Goal: Task Accomplishment & Management: Manage account settings

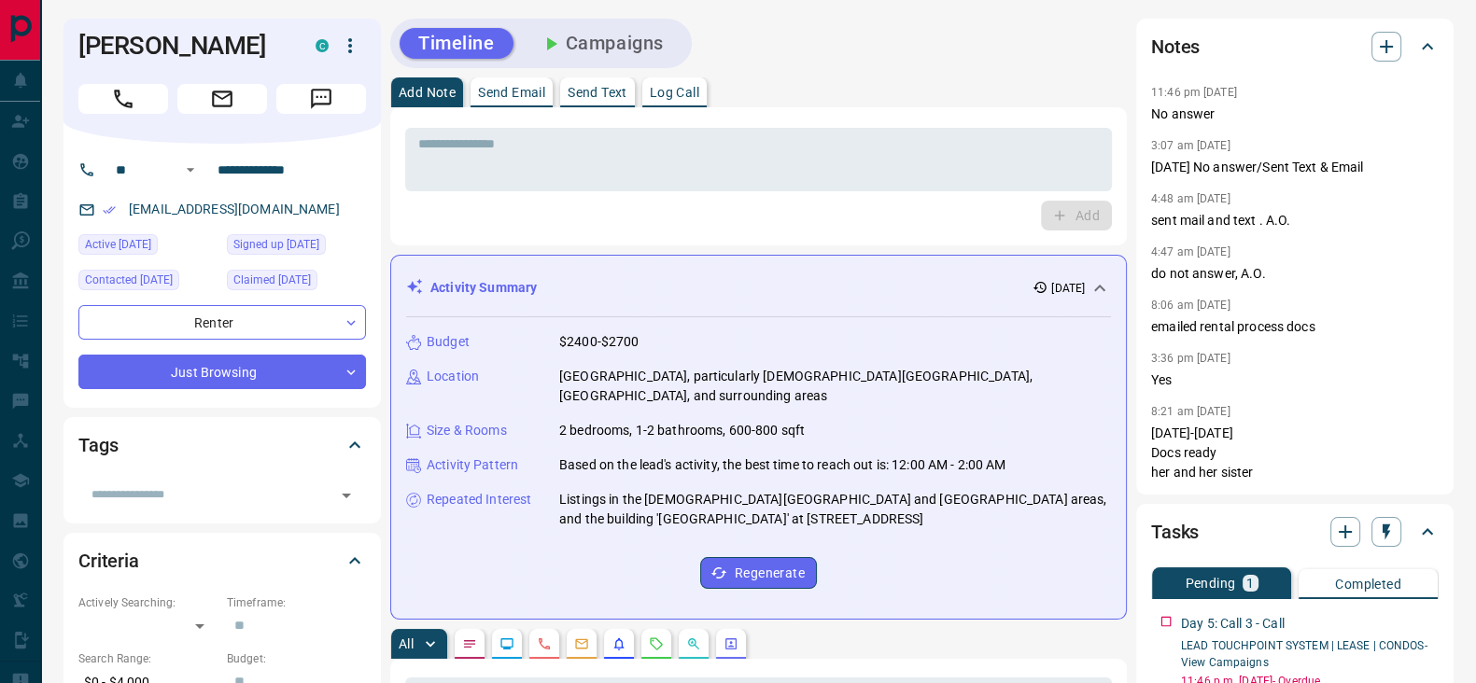
click at [134, 90] on icon "Call" at bounding box center [123, 99] width 24 height 24
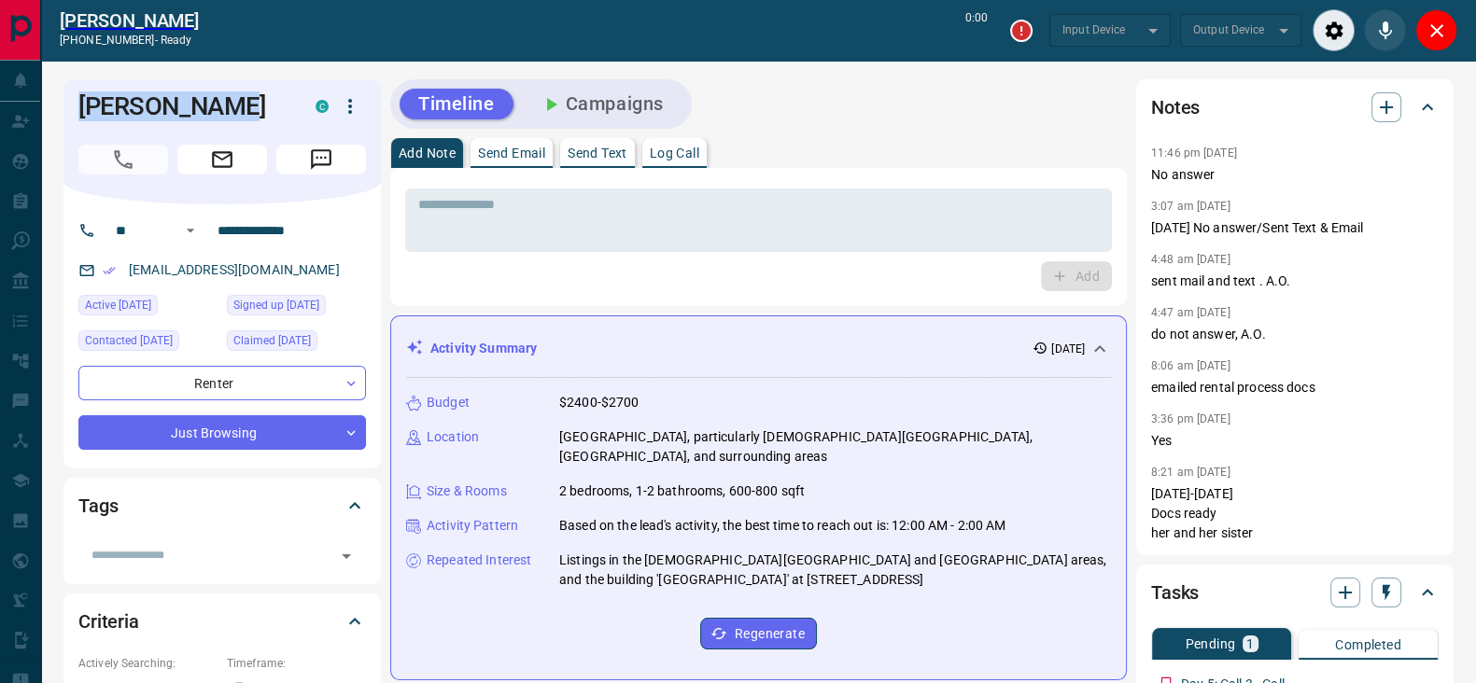
drag, startPoint x: 239, startPoint y: 100, endPoint x: 250, endPoint y: 181, distance: 82.0
click at [75, 101] on div "[PERSON_NAME] C" at bounding box center [221, 141] width 317 height 125
copy h1 "[PERSON_NAME]"
type input "*******"
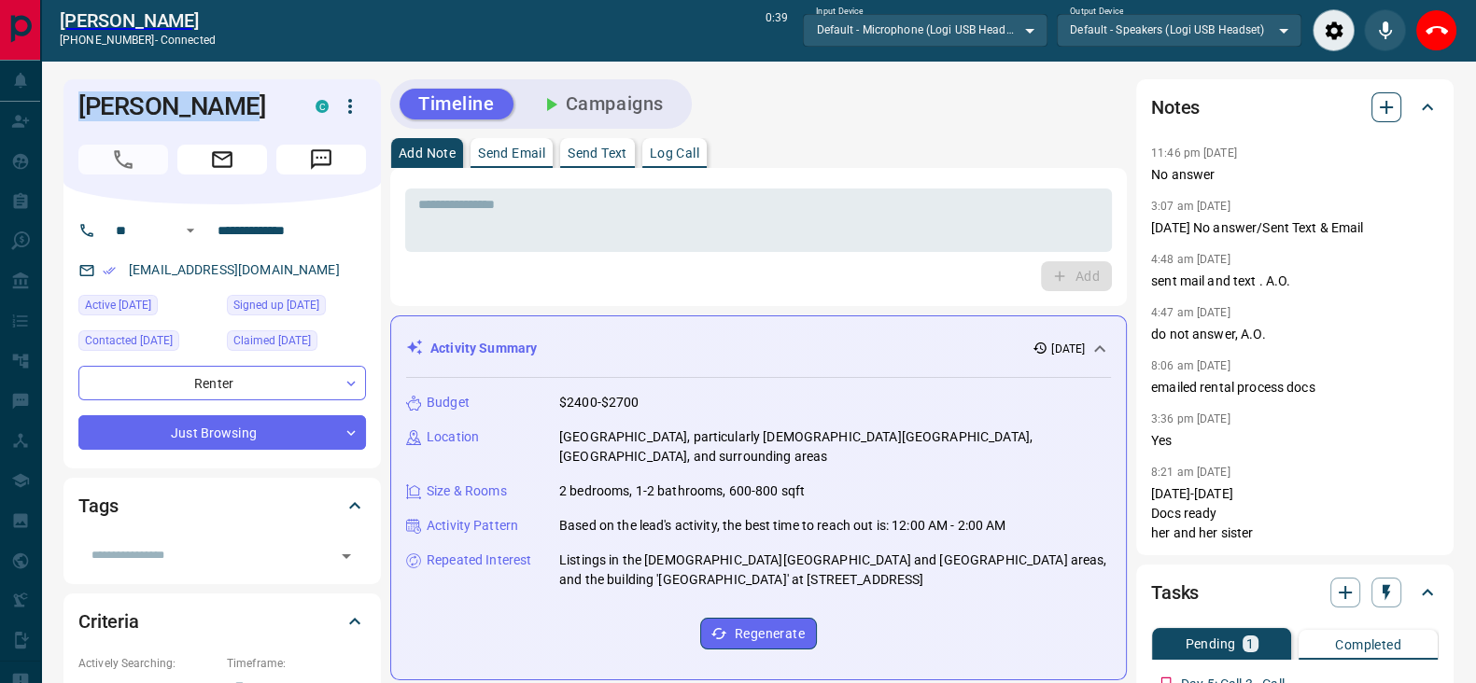
click at [1395, 104] on icon "button" at bounding box center [1386, 107] width 22 height 22
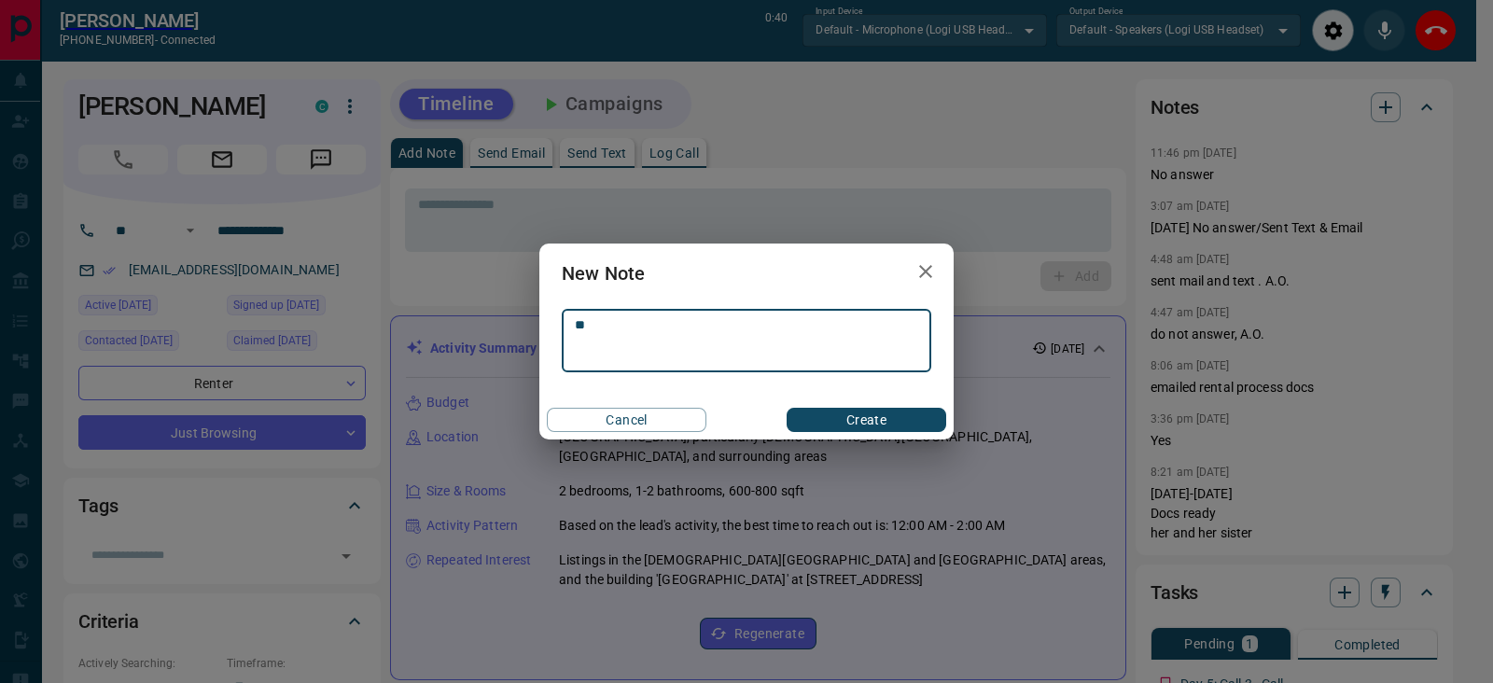
type textarea "*"
type textarea "**********"
drag, startPoint x: 854, startPoint y: 425, endPoint x: 877, endPoint y: 403, distance: 31.7
click at [854, 425] on button "Create" at bounding box center [867, 420] width 160 height 24
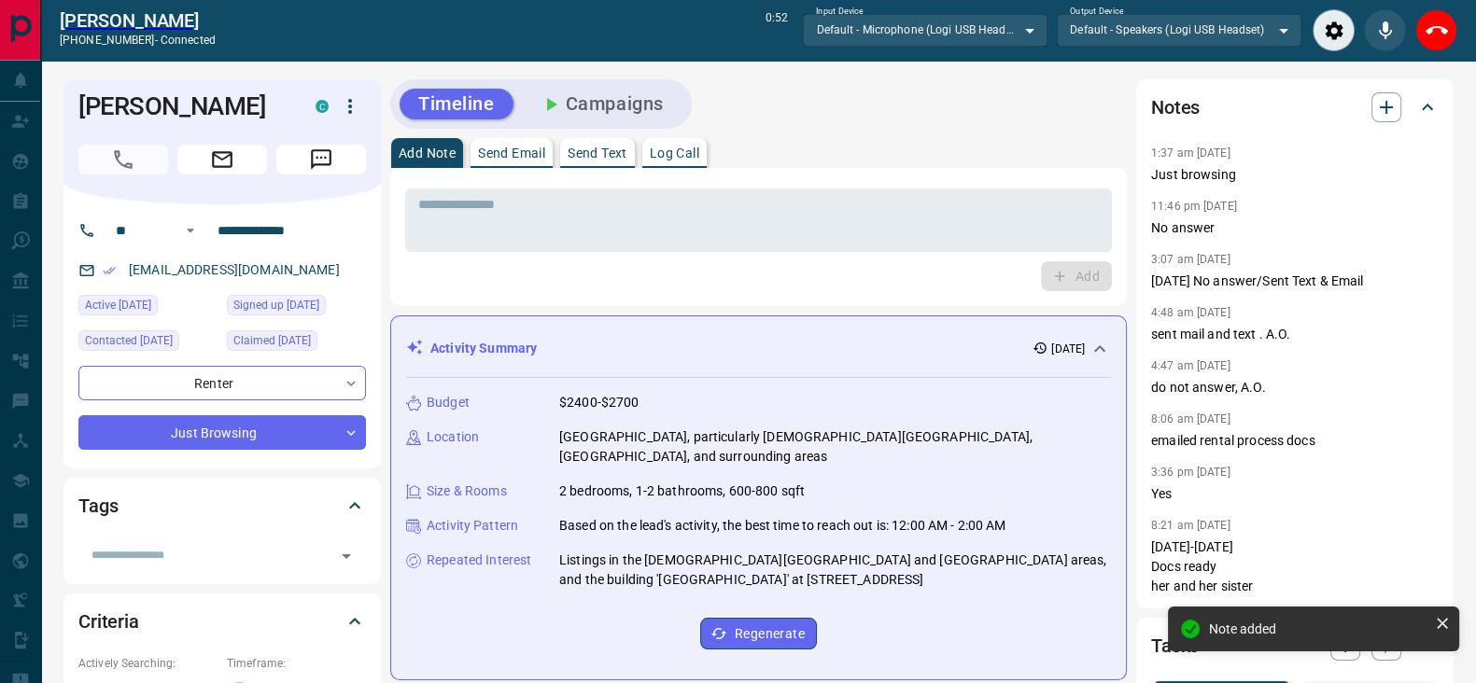
scroll to position [428, 0]
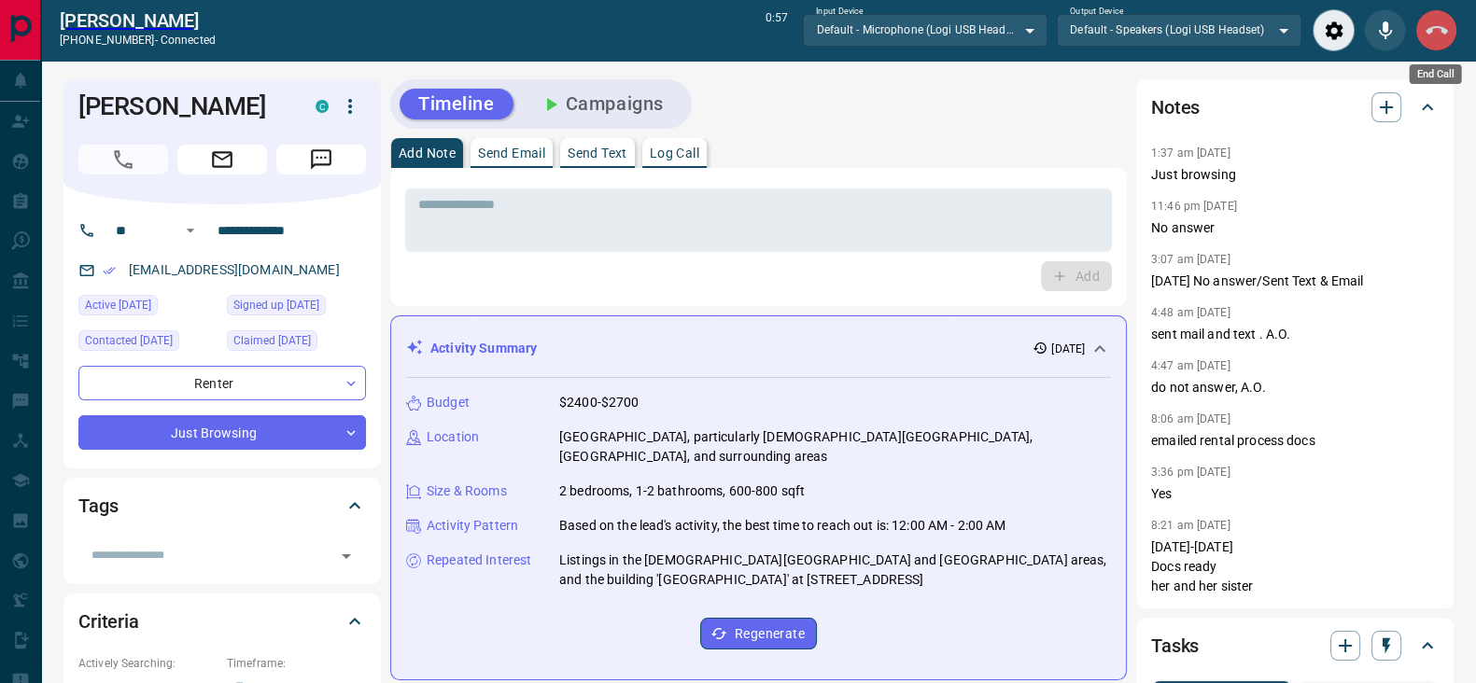
click at [1441, 30] on icon "End Call" at bounding box center [1436, 30] width 22 height 8
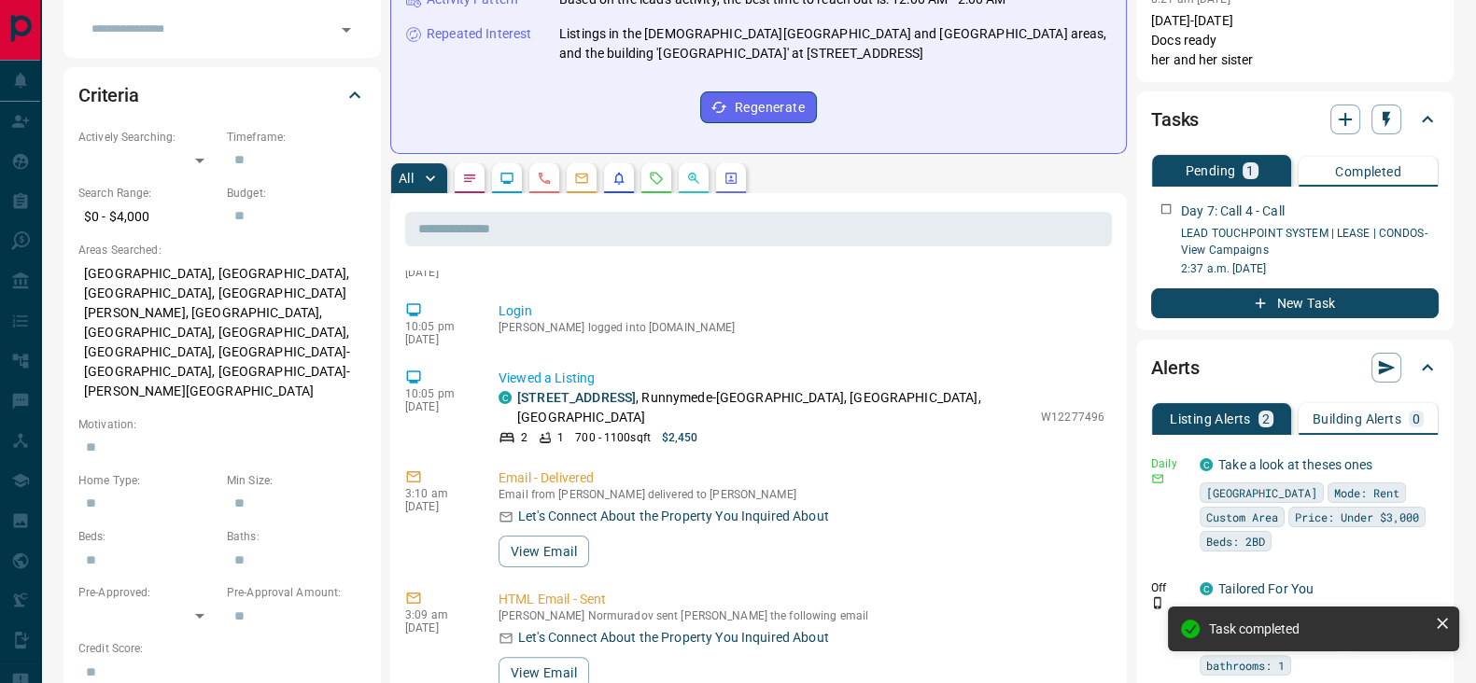
scroll to position [495, 0]
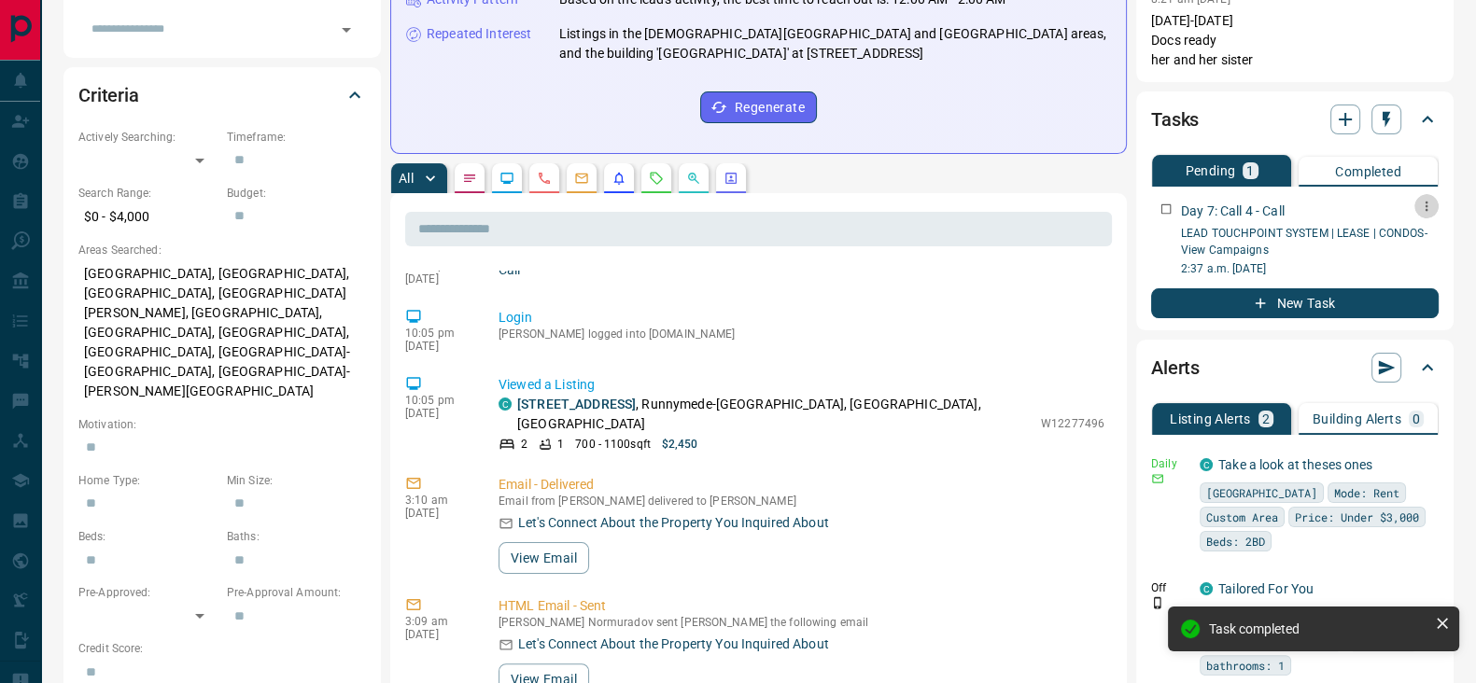
click at [1433, 207] on icon "button" at bounding box center [1426, 206] width 15 height 15
click at [1402, 269] on li "Delete" at bounding box center [1396, 268] width 82 height 28
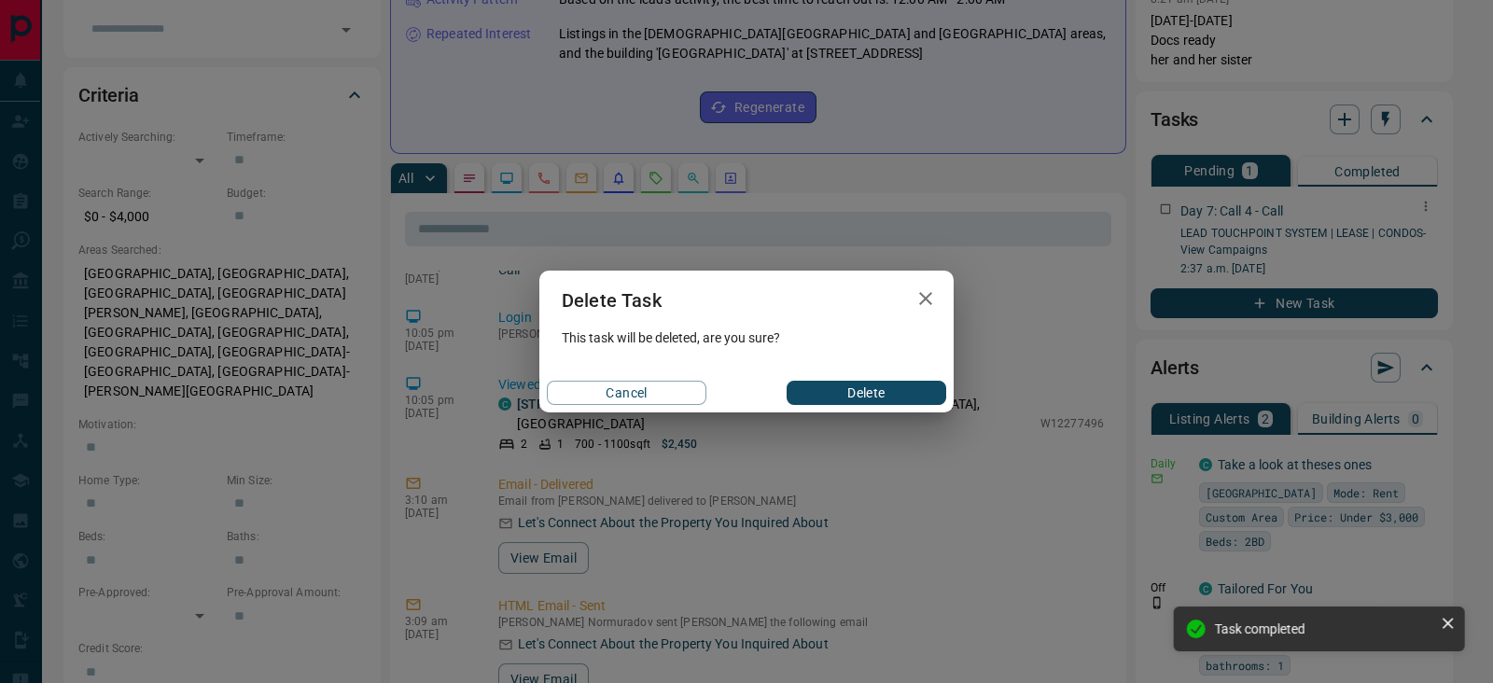
click at [877, 388] on button "Delete" at bounding box center [867, 393] width 160 height 24
